Goal: Task Accomplishment & Management: Use online tool/utility

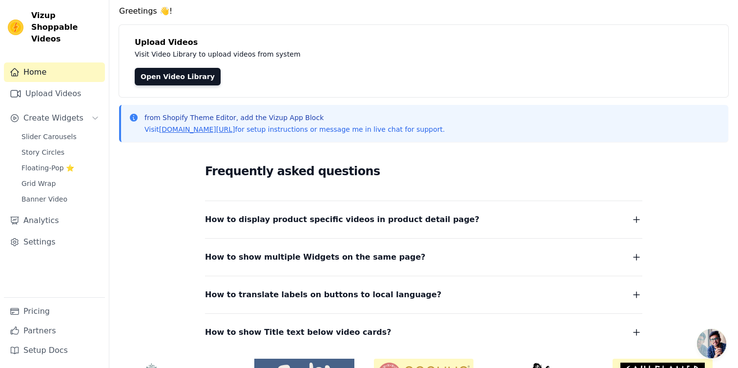
scroll to position [97, 0]
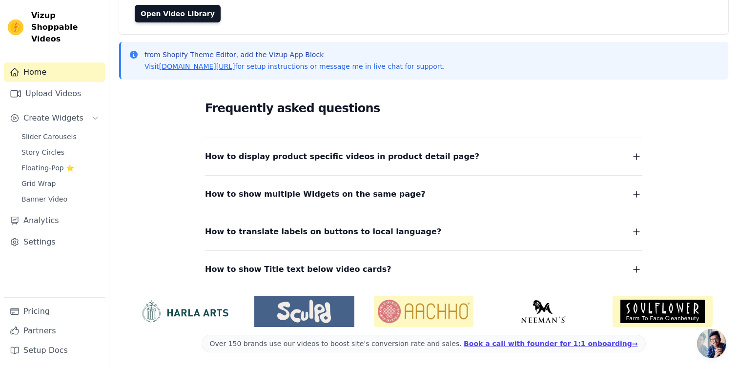
click at [278, 154] on span "How to display product specific videos in product detail page?" at bounding box center [342, 157] width 274 height 14
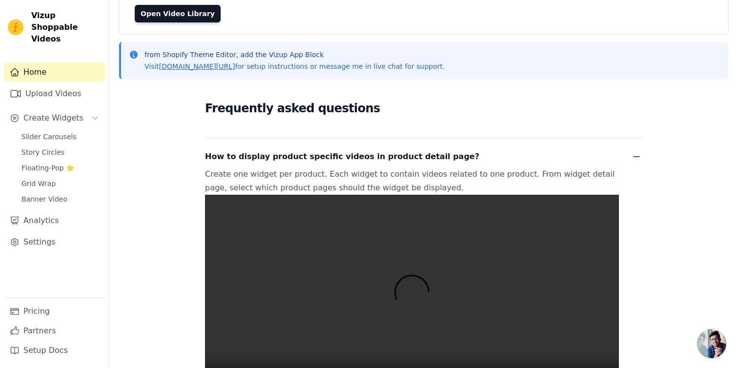
click at [279, 153] on span "How to display product specific videos in product detail page?" at bounding box center [342, 157] width 274 height 14
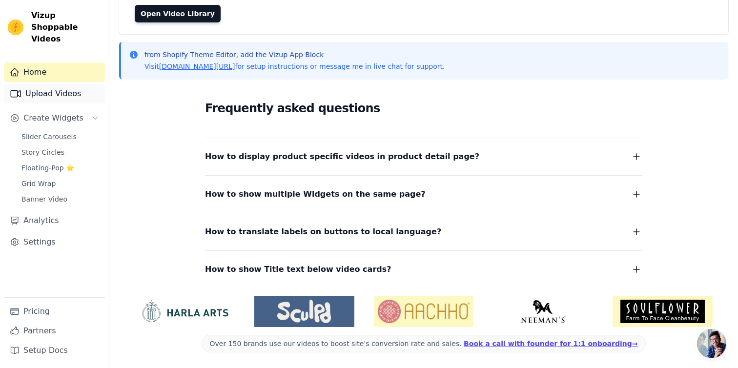
click at [73, 86] on link "Upload Videos" at bounding box center [54, 94] width 101 height 20
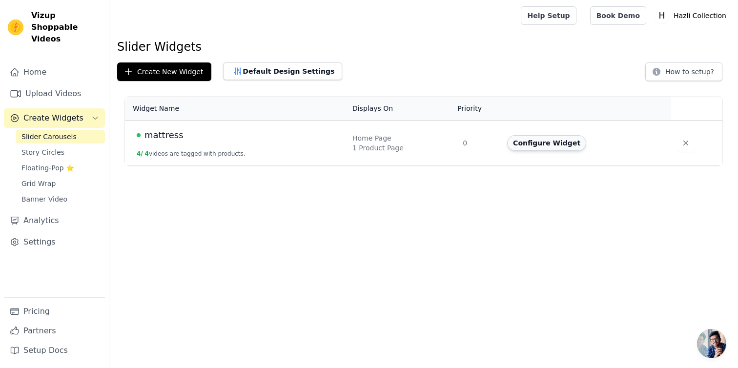
click at [538, 146] on button "Configure Widget" at bounding box center [546, 143] width 79 height 16
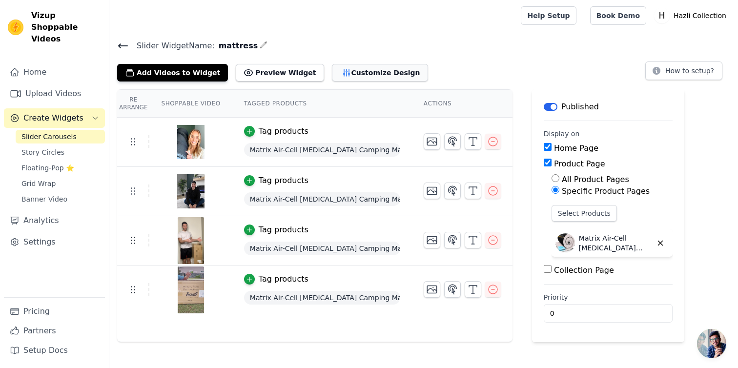
click at [350, 69] on button "Customize Design" at bounding box center [380, 73] width 96 height 18
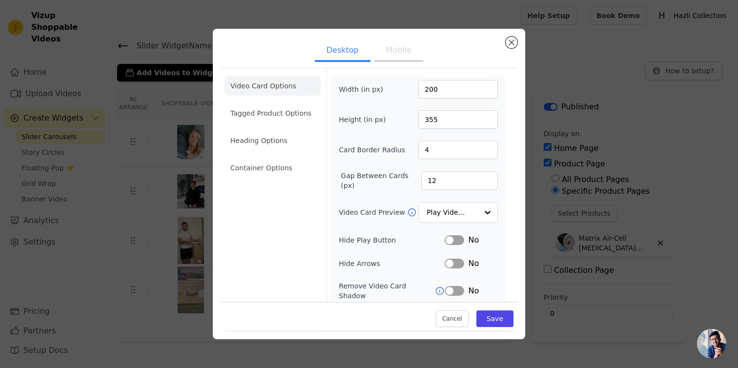
click at [401, 60] on button "Mobile" at bounding box center [398, 51] width 49 height 21
click at [343, 55] on button "Desktop" at bounding box center [343, 51] width 56 height 21
click at [288, 158] on li "Tagged Product Options" at bounding box center [273, 168] width 96 height 20
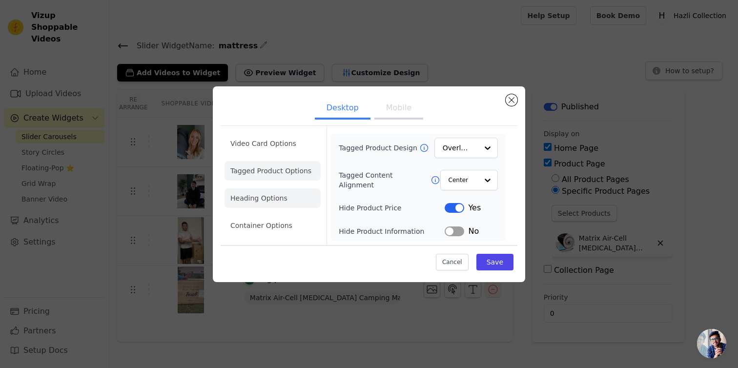
click at [263, 203] on li "Heading Options" at bounding box center [273, 198] width 96 height 20
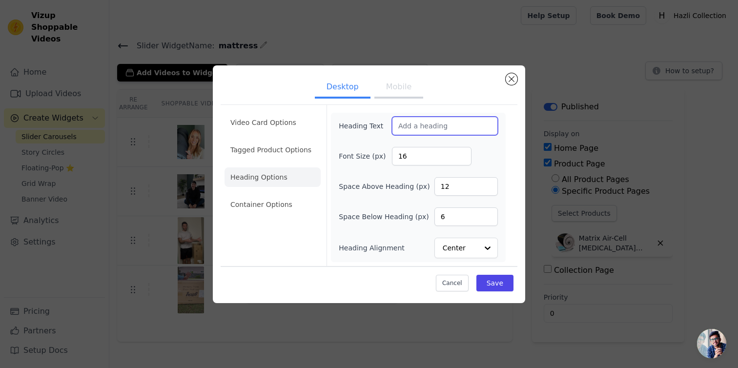
click at [435, 129] on input "Heading Text" at bounding box center [445, 126] width 106 height 19
type input "Customer videos"
click at [502, 285] on button "Save" at bounding box center [494, 283] width 37 height 17
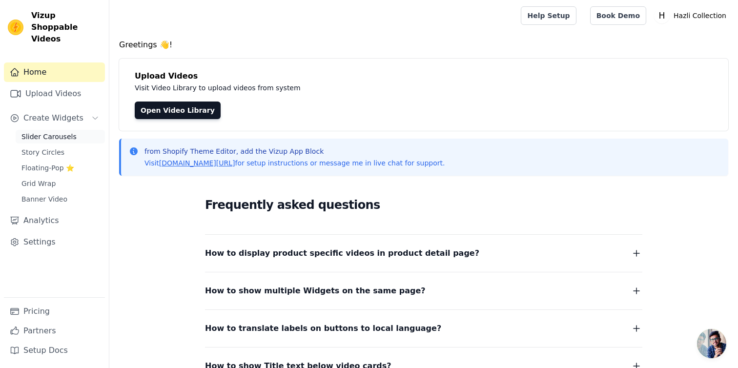
click at [55, 132] on span "Slider Carousels" at bounding box center [48, 137] width 55 height 10
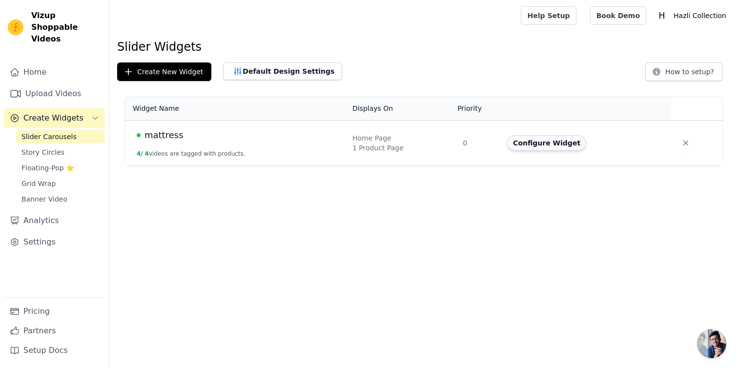
click at [551, 139] on button "Configure Widget" at bounding box center [546, 143] width 79 height 16
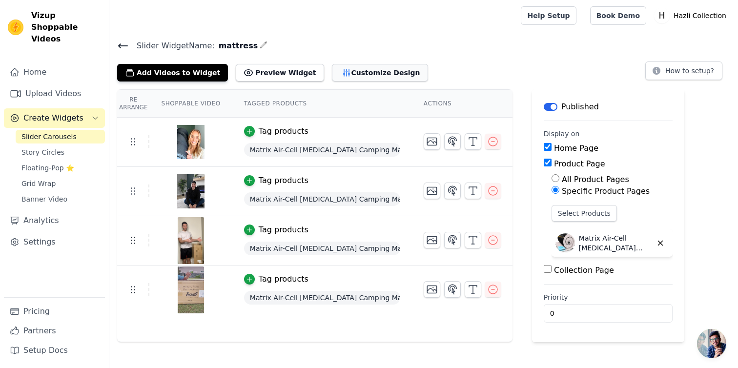
click at [339, 70] on button "Customize Design" at bounding box center [380, 73] width 96 height 18
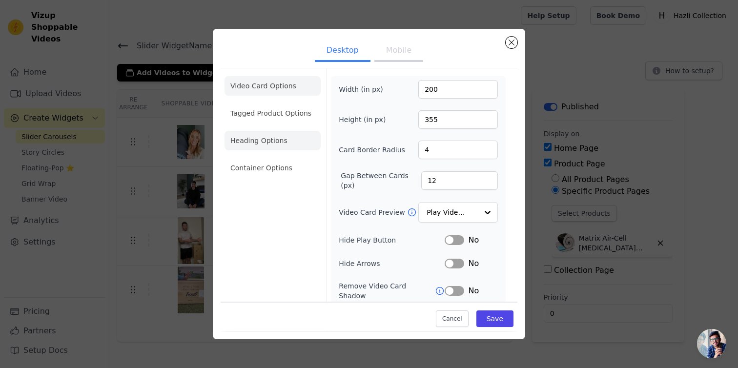
click at [279, 146] on li "Heading Options" at bounding box center [273, 141] width 96 height 20
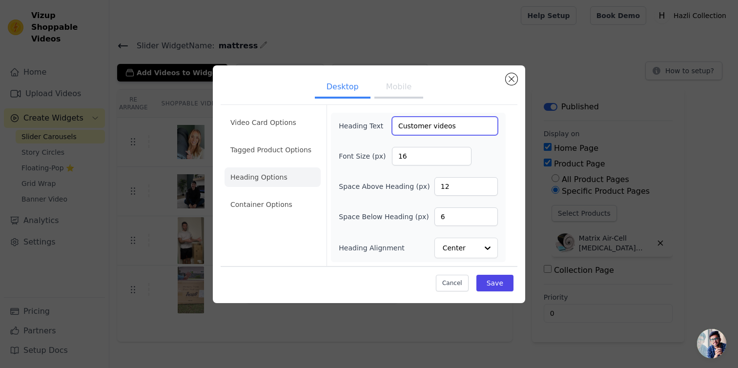
click at [446, 124] on input "Customer videos" at bounding box center [445, 126] width 106 height 19
click at [403, 82] on button "Mobile" at bounding box center [398, 87] width 49 height 21
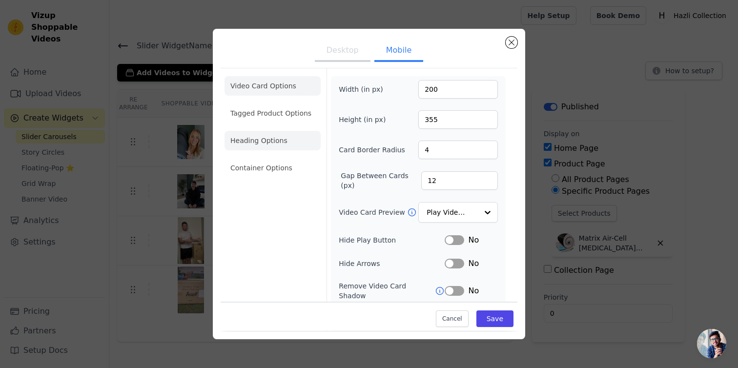
click at [266, 141] on li "Heading Options" at bounding box center [273, 141] width 96 height 20
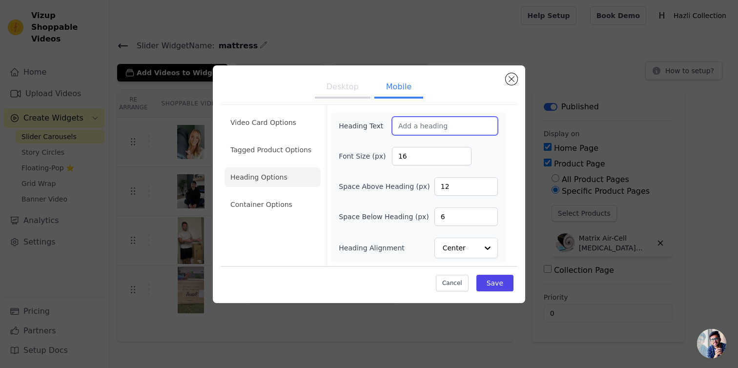
click at [415, 125] on input "Heading Text" at bounding box center [445, 126] width 106 height 19
paste input "Customer videos"
type input "Customer videos"
drag, startPoint x: 414, startPoint y: 157, endPoint x: 392, endPoint y: 156, distance: 22.0
click at [392, 156] on input "16" at bounding box center [432, 156] width 80 height 19
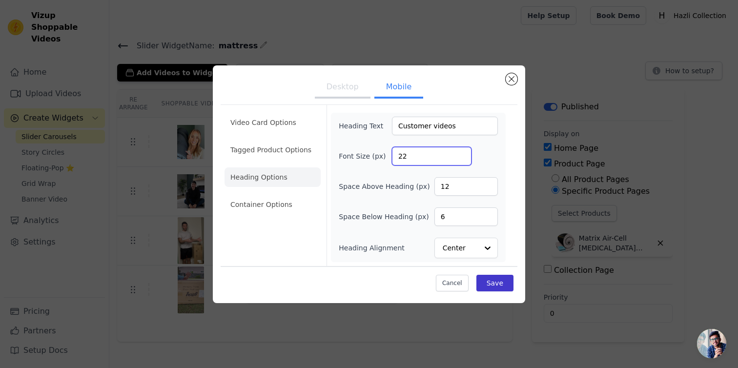
type input "22"
click at [497, 279] on button "Save" at bounding box center [494, 283] width 37 height 17
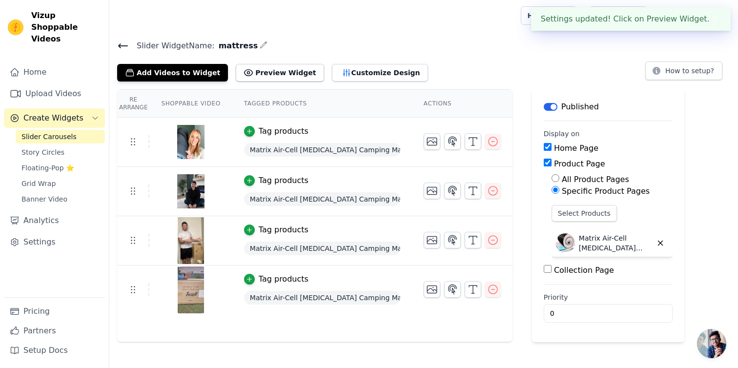
click at [353, 94] on th "Tagged Products" at bounding box center [322, 104] width 180 height 28
click at [341, 68] on button "Customize Design" at bounding box center [380, 73] width 96 height 18
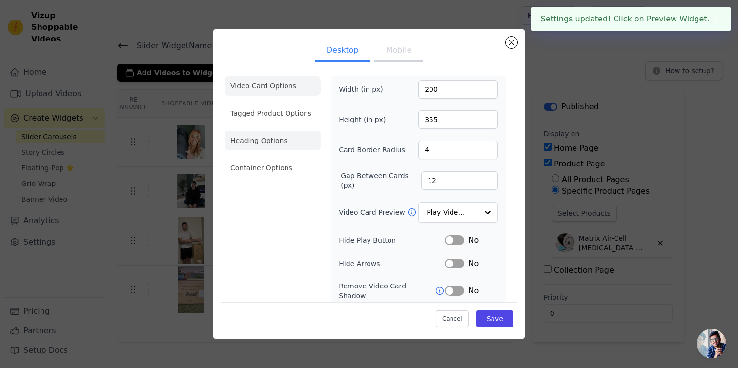
click at [278, 144] on li "Heading Options" at bounding box center [273, 141] width 96 height 20
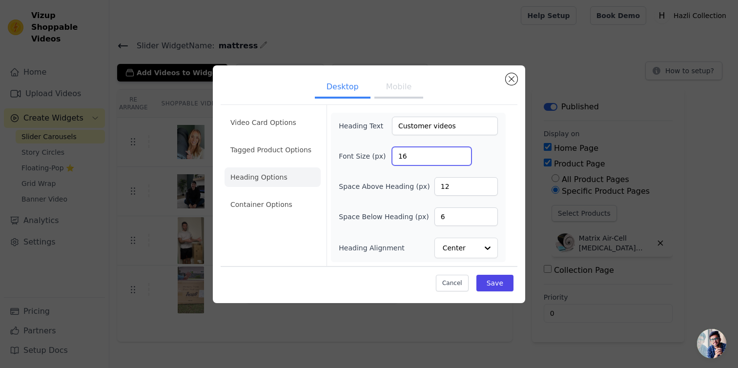
drag, startPoint x: 421, startPoint y: 156, endPoint x: 364, endPoint y: 153, distance: 57.2
click at [364, 154] on div "Font Size (px) 16" at bounding box center [418, 156] width 159 height 19
type input "22"
click at [501, 286] on button "Save" at bounding box center [494, 283] width 37 height 17
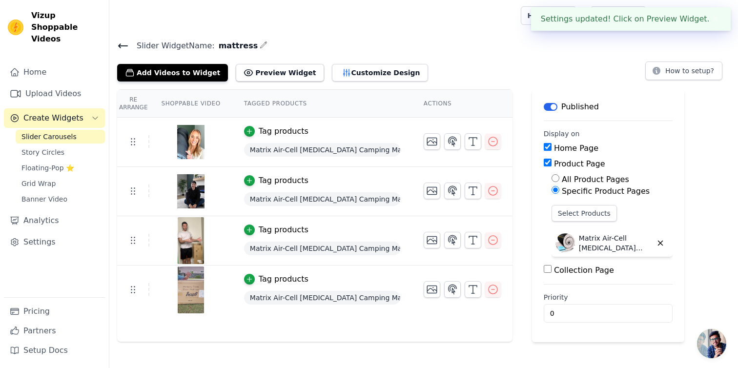
click at [491, 77] on div "Add Videos to Widget Preview Widget Customize Design How to setup?" at bounding box center [423, 70] width 613 height 21
